Goal: Task Accomplishment & Management: Manage account settings

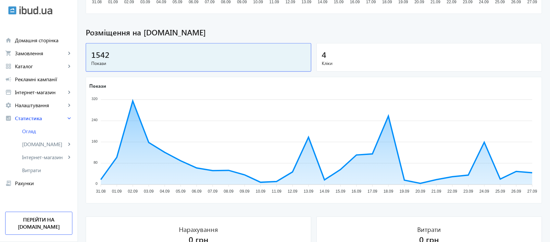
scroll to position [223, 0]
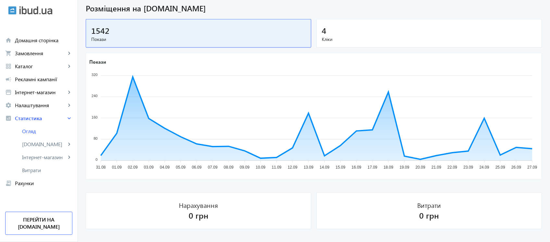
click at [411, 32] on div "4" at bounding box center [429, 30] width 214 height 11
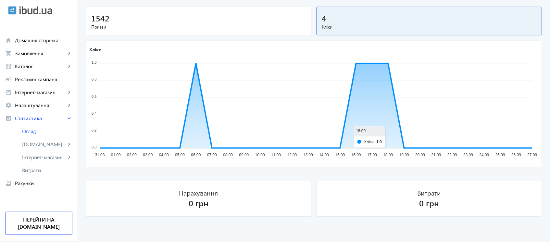
scroll to position [236, 0]
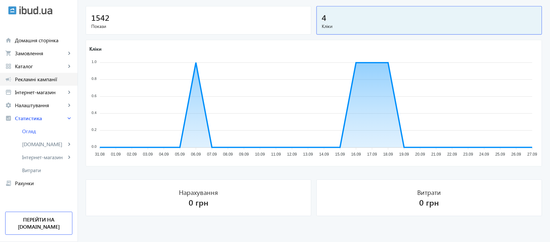
click at [45, 76] on span "Рекламні кампанії" at bounding box center [43, 79] width 57 height 6
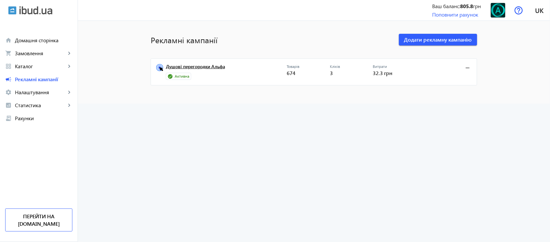
click at [201, 66] on link "Душові перегородки Альфа" at bounding box center [226, 68] width 121 height 9
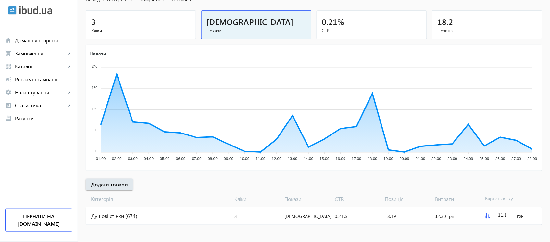
scroll to position [72, 0]
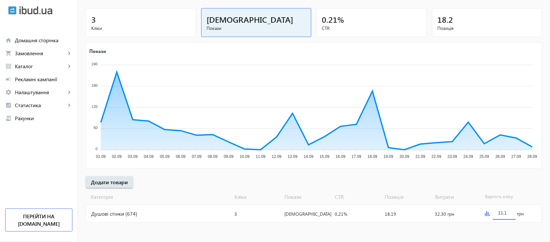
click at [500, 212] on input "11.1" at bounding box center [504, 212] width 12 height 6
type input "12.1"
click at [512, 229] on mat-sidenav-content "arrow_back Рекламні кампанії Душові перегородки Альфа Зупинити Період: з [DATE]…" at bounding box center [314, 95] width 472 height 293
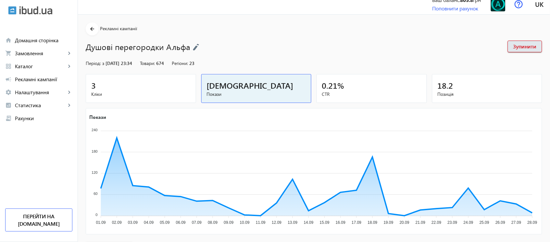
click at [457, 49] on h1 "Душові перегородки Альфа" at bounding box center [293, 46] width 415 height 11
click at [93, 25] on span at bounding box center [92, 29] width 13 height 16
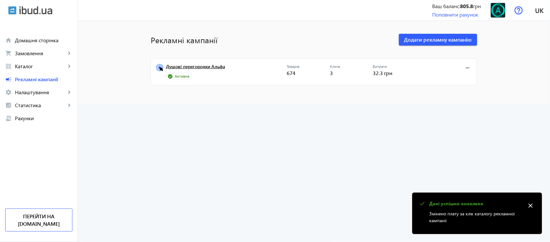
click at [206, 69] on link "Душові перегородки Альфа" at bounding box center [226, 68] width 121 height 9
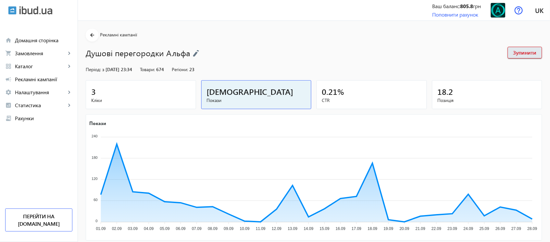
click at [140, 102] on span "Кліки" at bounding box center [140, 100] width 99 height 6
